Goal: Navigation & Orientation: Find specific page/section

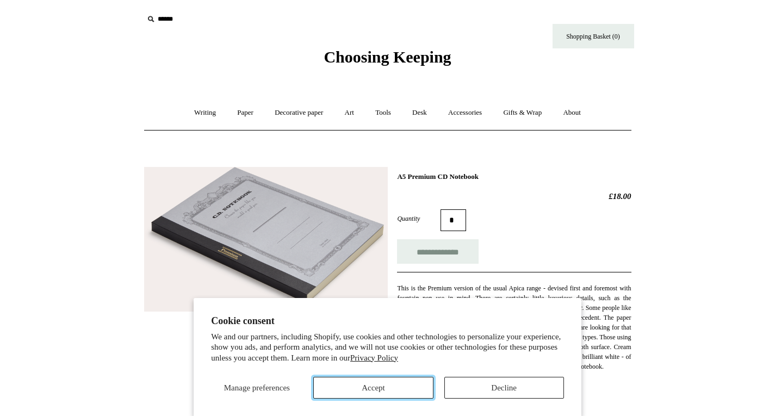
click at [411, 393] on button "Accept" at bounding box center [373, 388] width 120 height 22
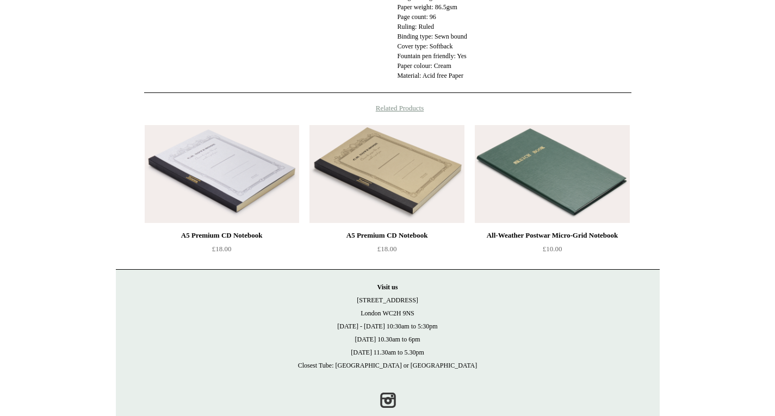
scroll to position [465, 0]
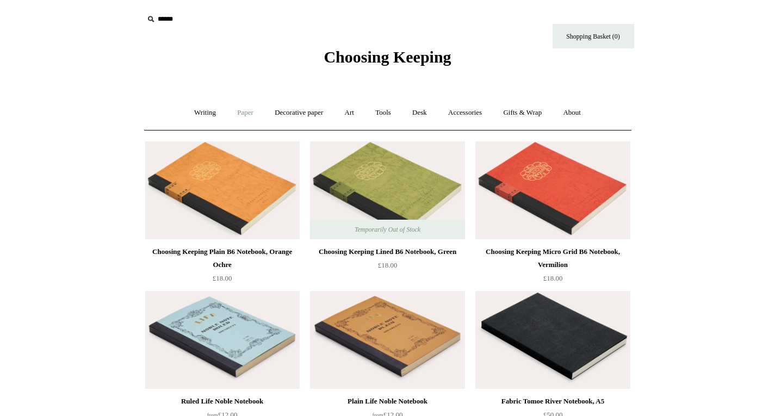
click at [237, 115] on link "Paper +" at bounding box center [245, 112] width 36 height 29
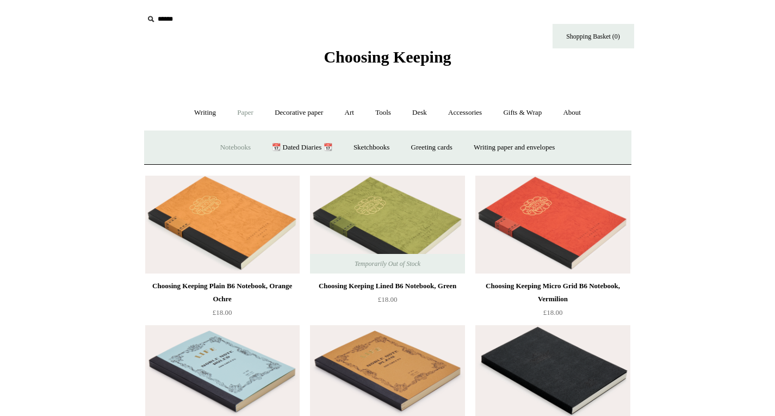
click at [229, 145] on link "Notebooks +" at bounding box center [235, 147] width 50 height 29
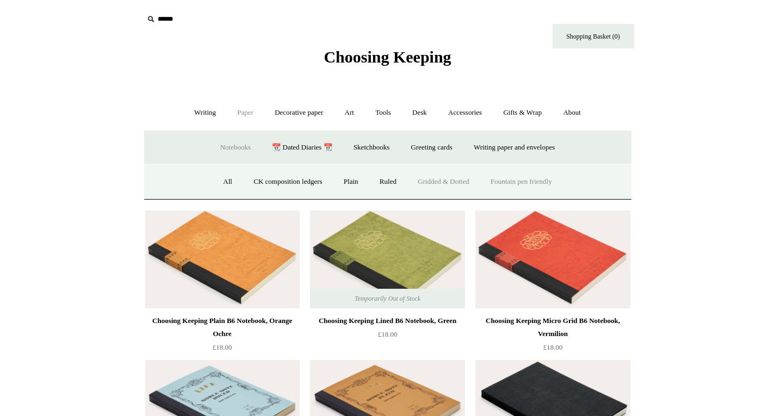
click at [442, 182] on link "Gridded & Dotted" at bounding box center [443, 181] width 71 height 29
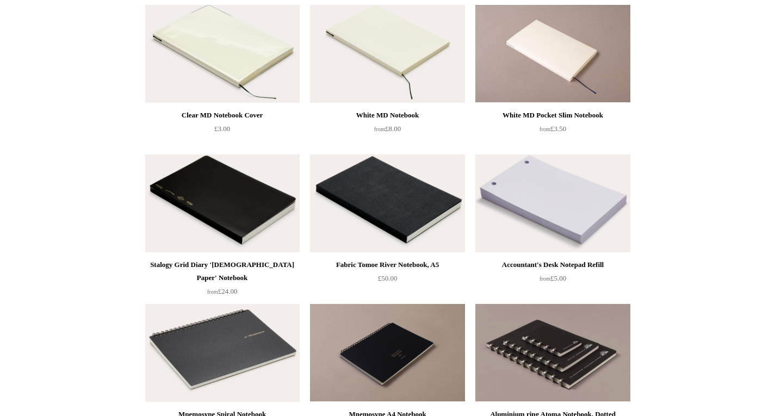
scroll to position [277, 0]
